Goal: Navigation & Orientation: Find specific page/section

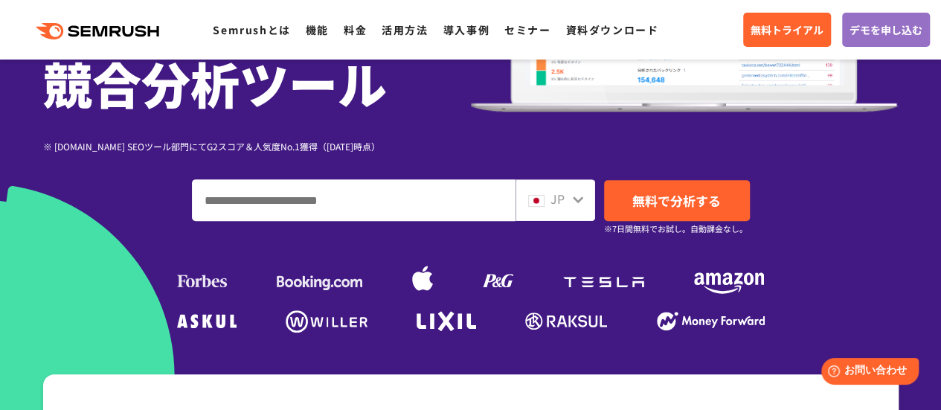
scroll to position [270, 0]
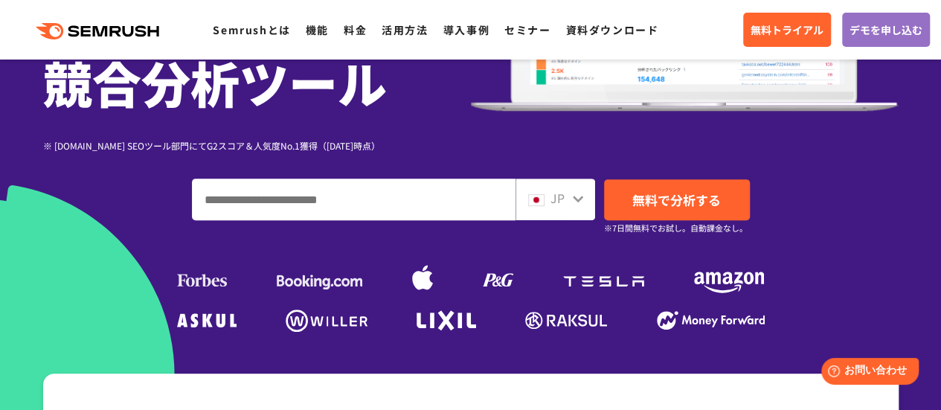
drag, startPoint x: 276, startPoint y: 272, endPoint x: 346, endPoint y: 283, distance: 70.8
click at [346, 283] on ul at bounding box center [470, 276] width 595 height 67
click at [299, 307] on ul at bounding box center [470, 276] width 595 height 67
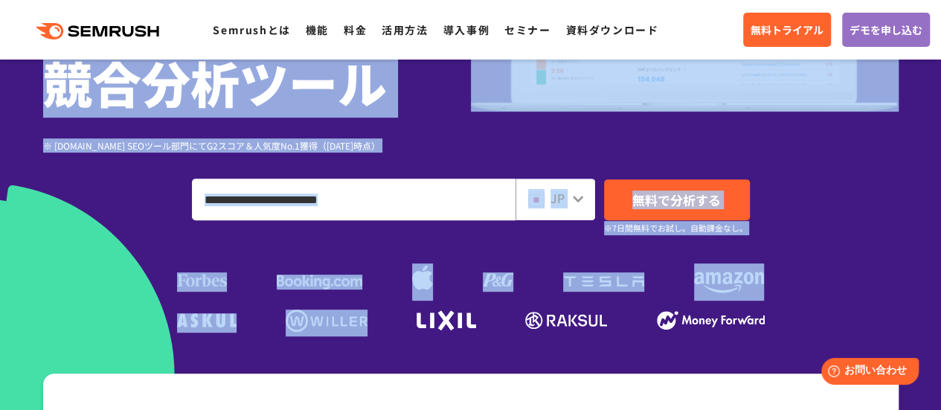
drag, startPoint x: 284, startPoint y: 328, endPoint x: 372, endPoint y: 336, distance: 88.1
click at [372, 336] on section "SEO・広告分析・SNS競合対策をこれ一つで。 オールインワン 競合分析ツール ※ G2.com SEOツール部門にてG2スコア＆人気度No.1獲得（2023…" at bounding box center [470, 145] width 941 height 830
click at [397, 337] on div at bounding box center [470, 145] width 941 height 830
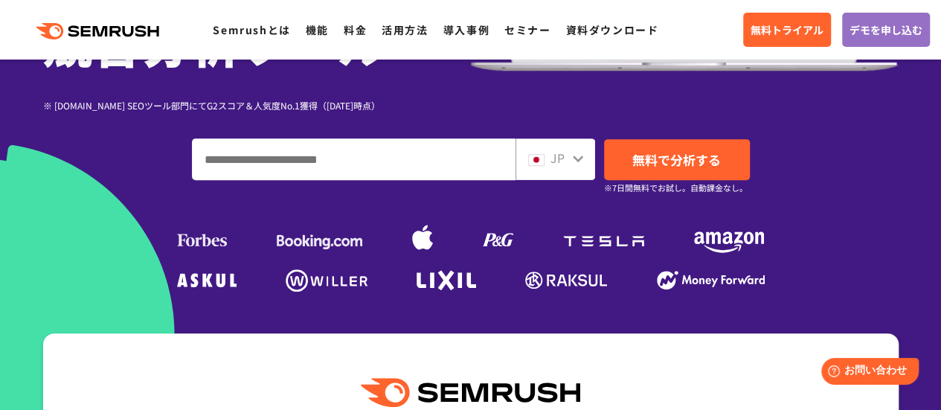
scroll to position [309, 0]
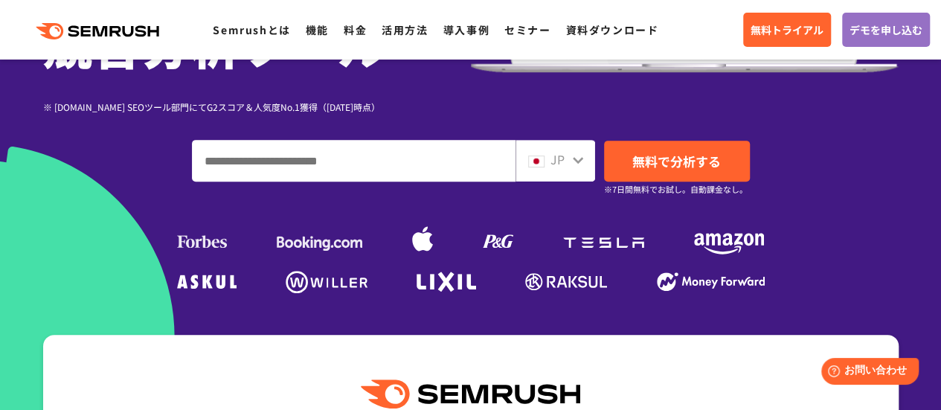
drag, startPoint x: 409, startPoint y: 240, endPoint x: 441, endPoint y: 246, distance: 32.7
click at [441, 246] on ul at bounding box center [470, 237] width 595 height 67
click at [415, 242] on img at bounding box center [422, 241] width 21 height 32
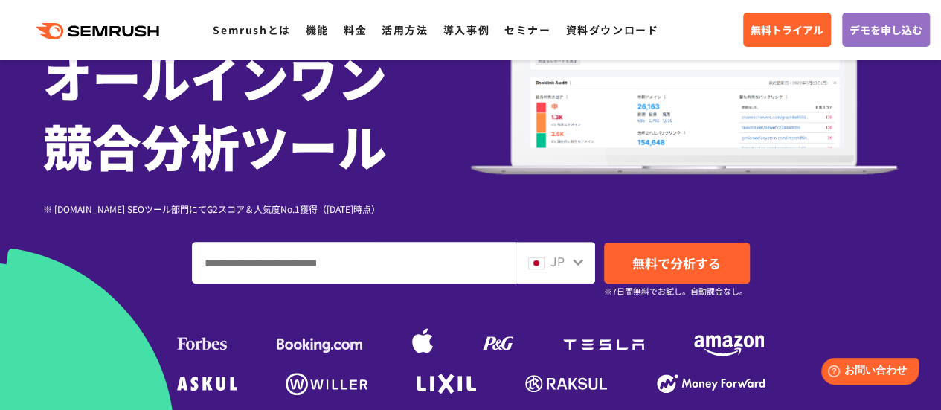
scroll to position [206, 0]
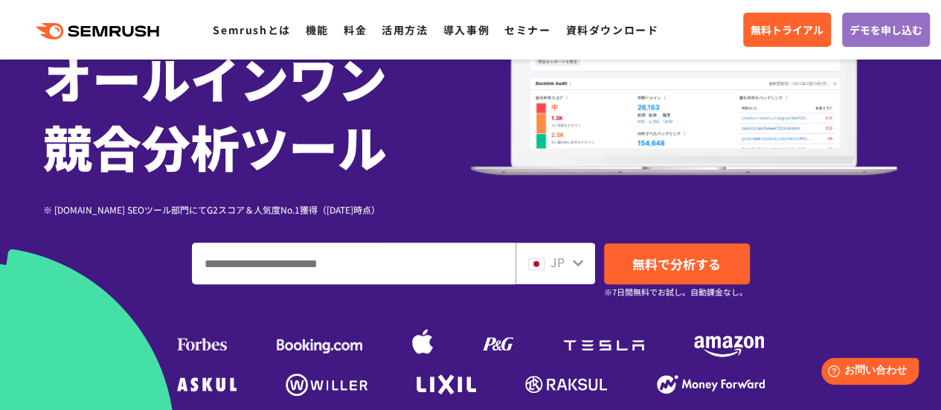
click at [397, 361] on ul at bounding box center [470, 340] width 595 height 67
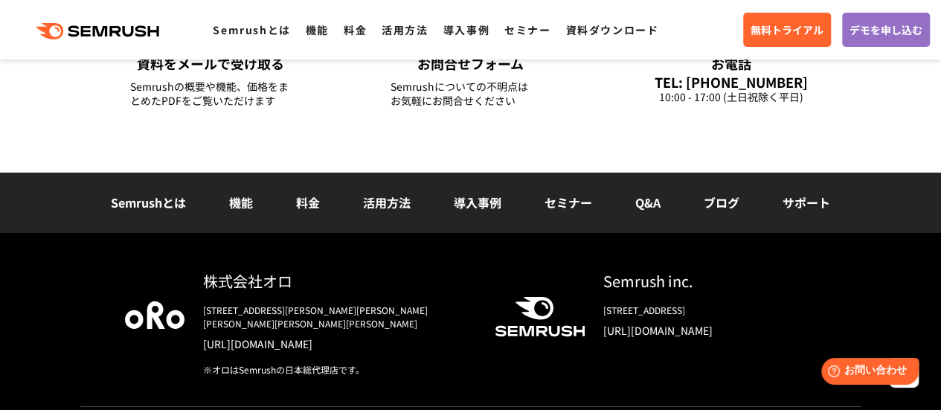
scroll to position [5396, 0]
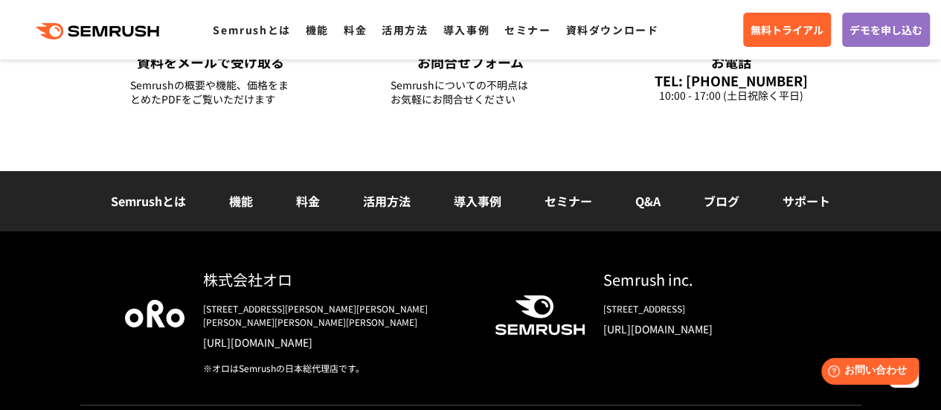
click at [609, 286] on div "Semrush inc." at bounding box center [710, 280] width 214 height 22
drag, startPoint x: 603, startPoint y: 279, endPoint x: 691, endPoint y: 283, distance: 87.2
click at [691, 283] on div "Semrush inc." at bounding box center [710, 280] width 214 height 22
copy div "Semrush inc"
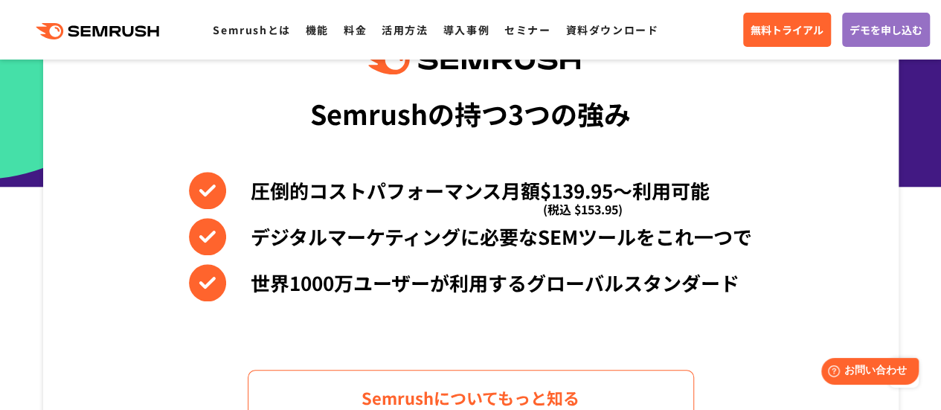
scroll to position [643, 0]
click at [475, 30] on link "導入事例" at bounding box center [466, 29] width 46 height 15
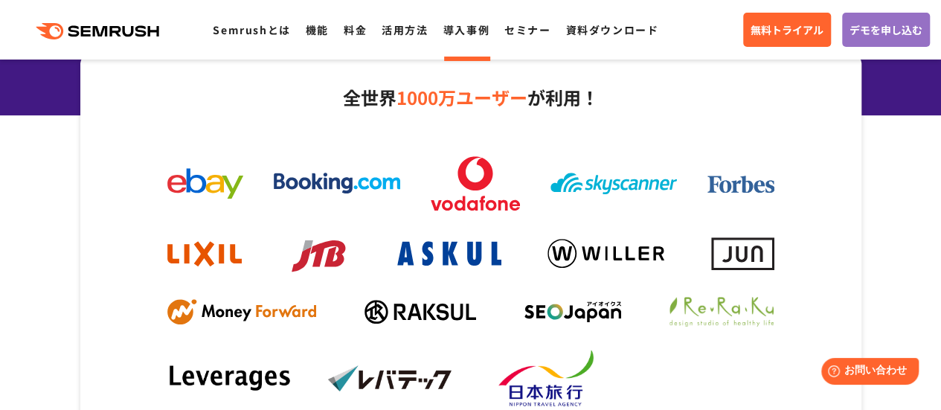
scroll to position [203, 0]
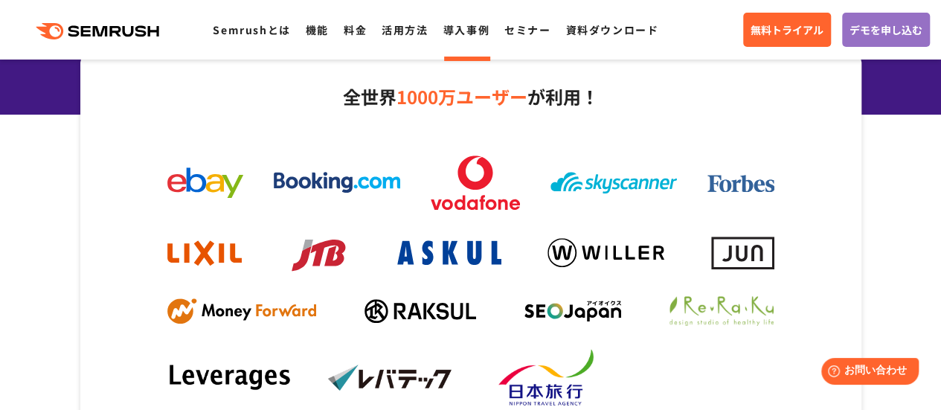
drag, startPoint x: 454, startPoint y: 33, endPoint x: 448, endPoint y: 106, distance: 73.2
click at [454, 33] on link "導入事例" at bounding box center [466, 29] width 46 height 15
